Goal: Information Seeking & Learning: Check status

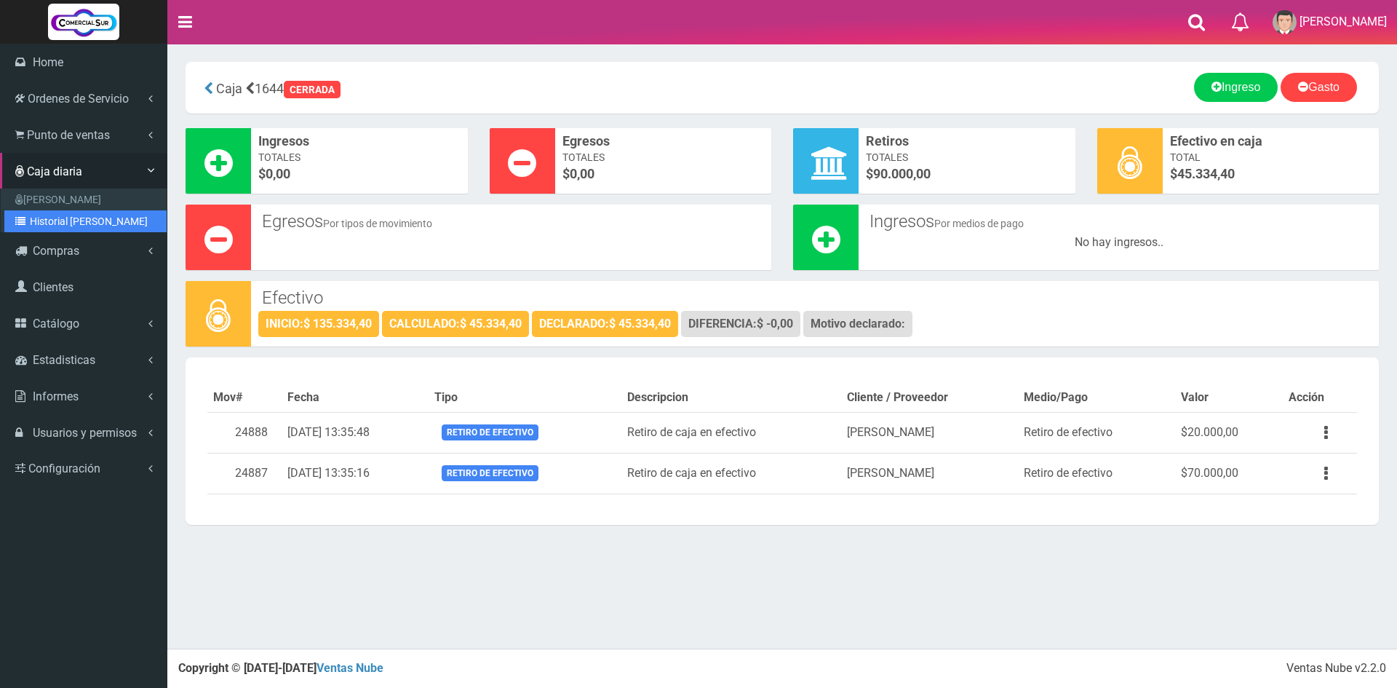
click at [62, 215] on link "Historial [PERSON_NAME]" at bounding box center [85, 221] width 162 height 22
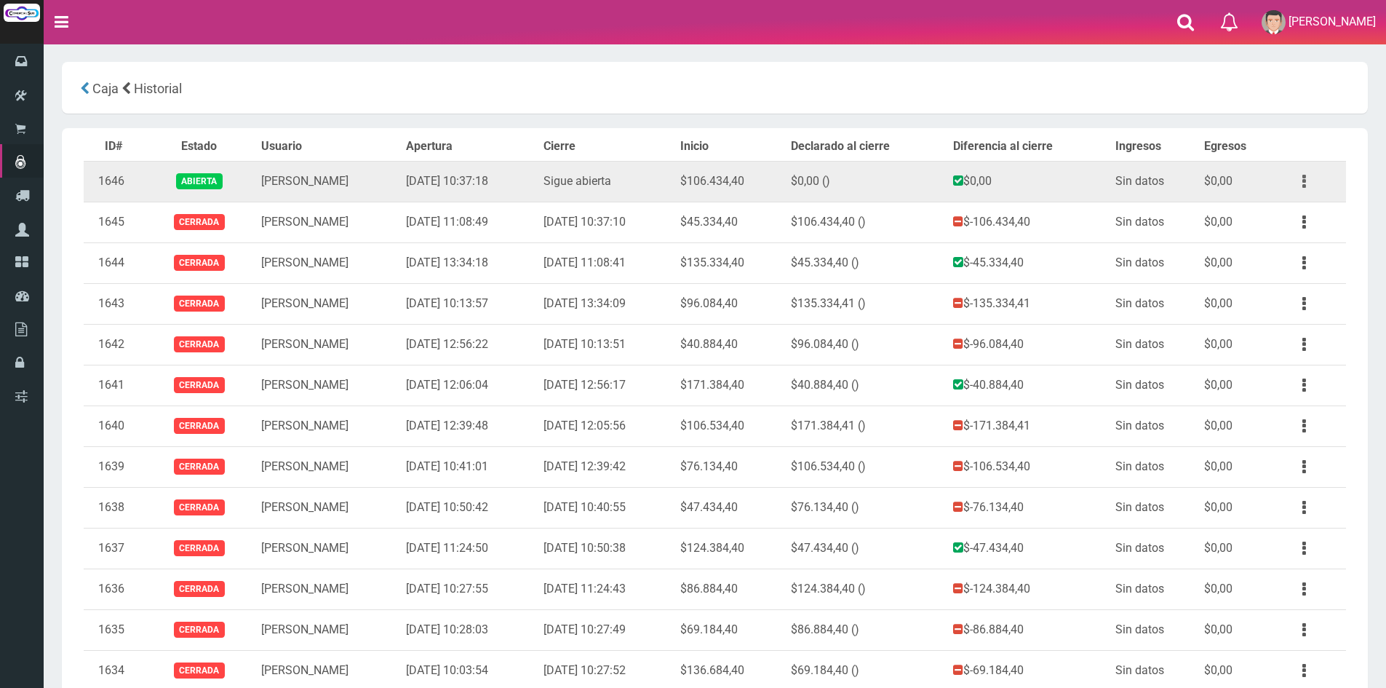
click at [1302, 178] on icon "button" at bounding box center [1304, 181] width 4 height 25
click at [1270, 218] on link "Ver" at bounding box center [1262, 217] width 115 height 32
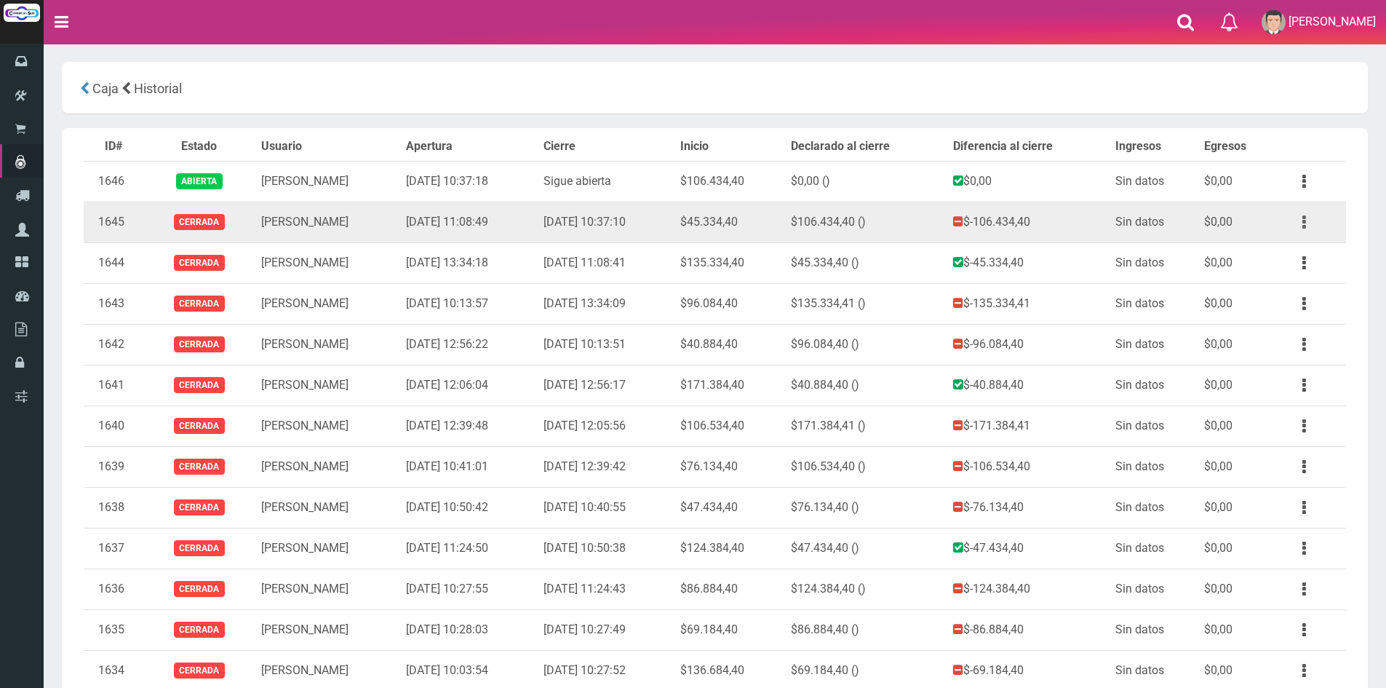
click at [1302, 220] on icon "button" at bounding box center [1304, 222] width 4 height 25
click at [1275, 249] on link "Ver" at bounding box center [1262, 258] width 115 height 32
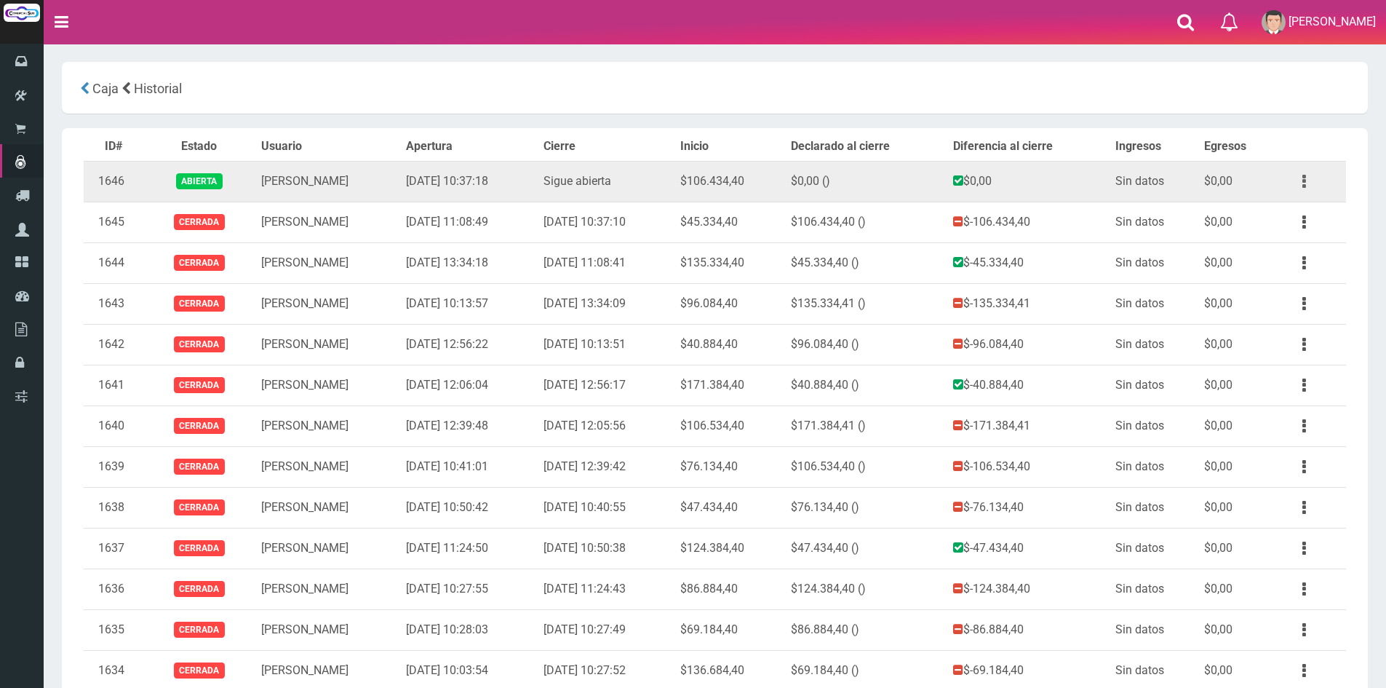
click at [1300, 180] on button "button" at bounding box center [1304, 181] width 33 height 25
click at [1282, 207] on link "Ver" at bounding box center [1262, 217] width 115 height 32
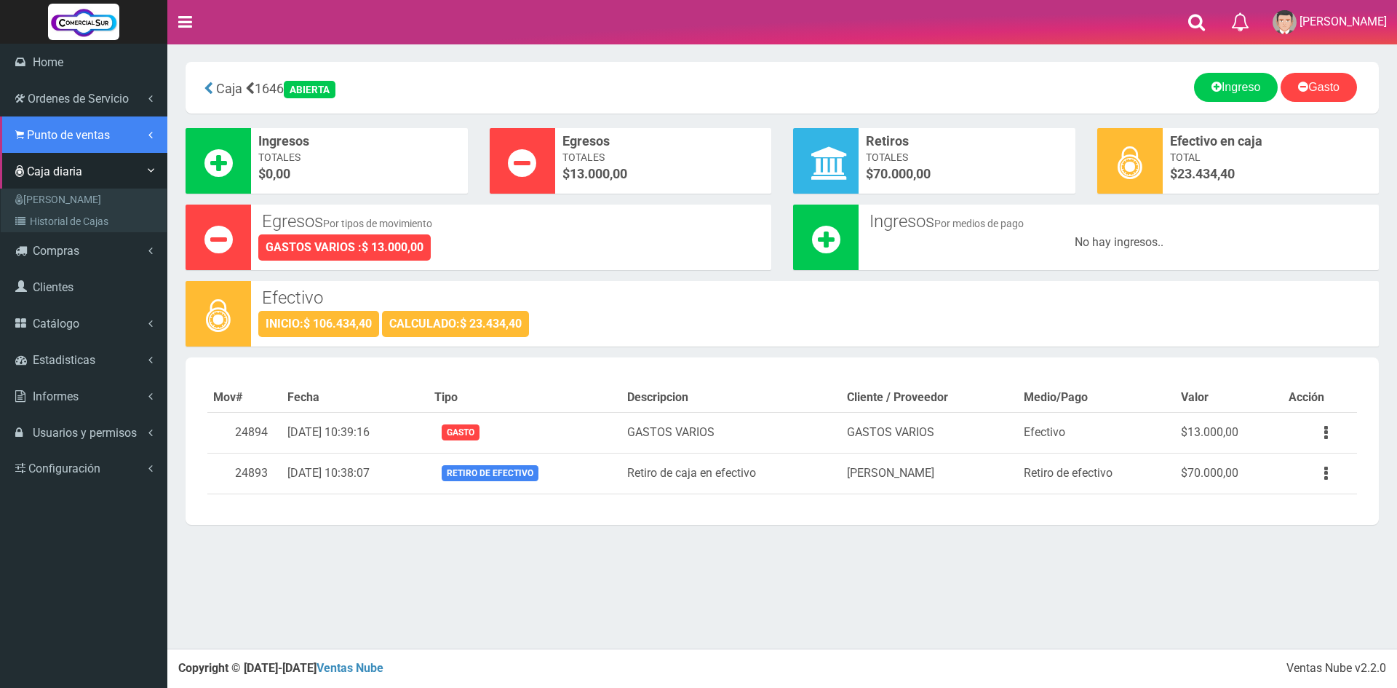
click at [85, 141] on span "Punto de ventas" at bounding box center [68, 135] width 83 height 14
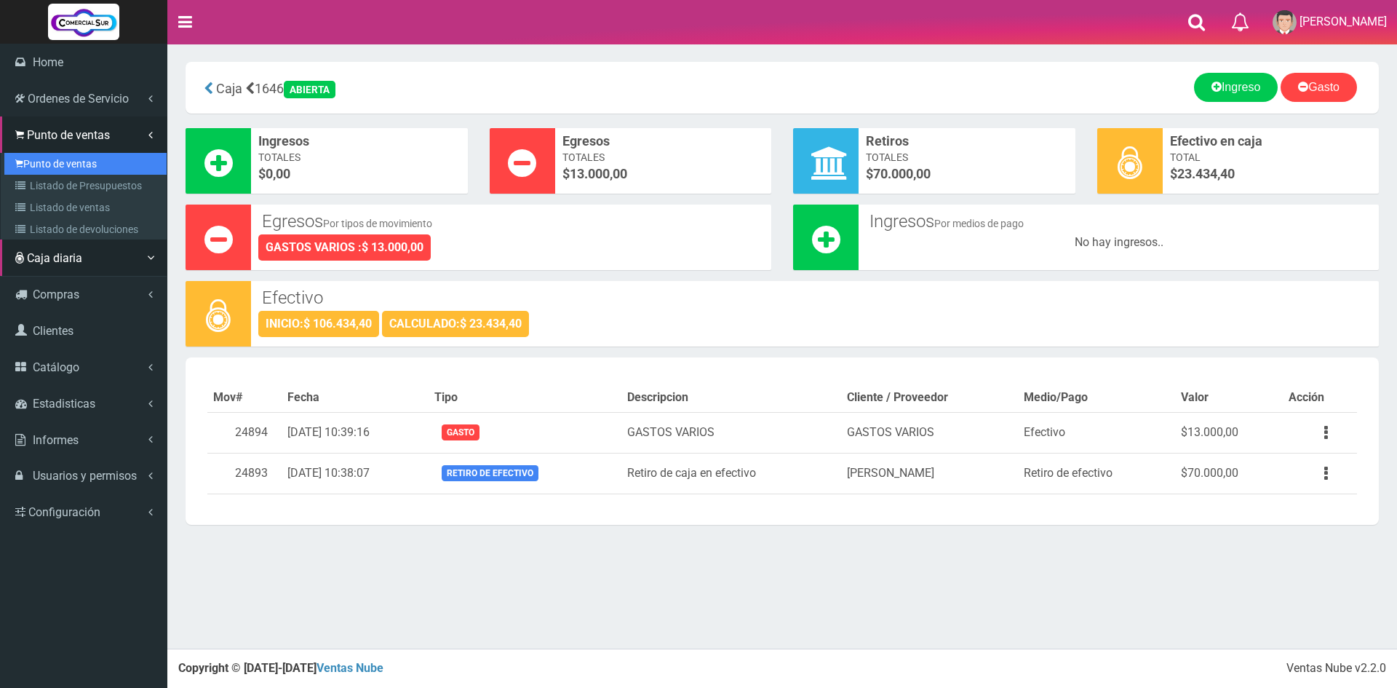
click at [91, 169] on link "Punto de ventas" at bounding box center [85, 164] width 162 height 22
